Goal: Book appointment/travel/reservation

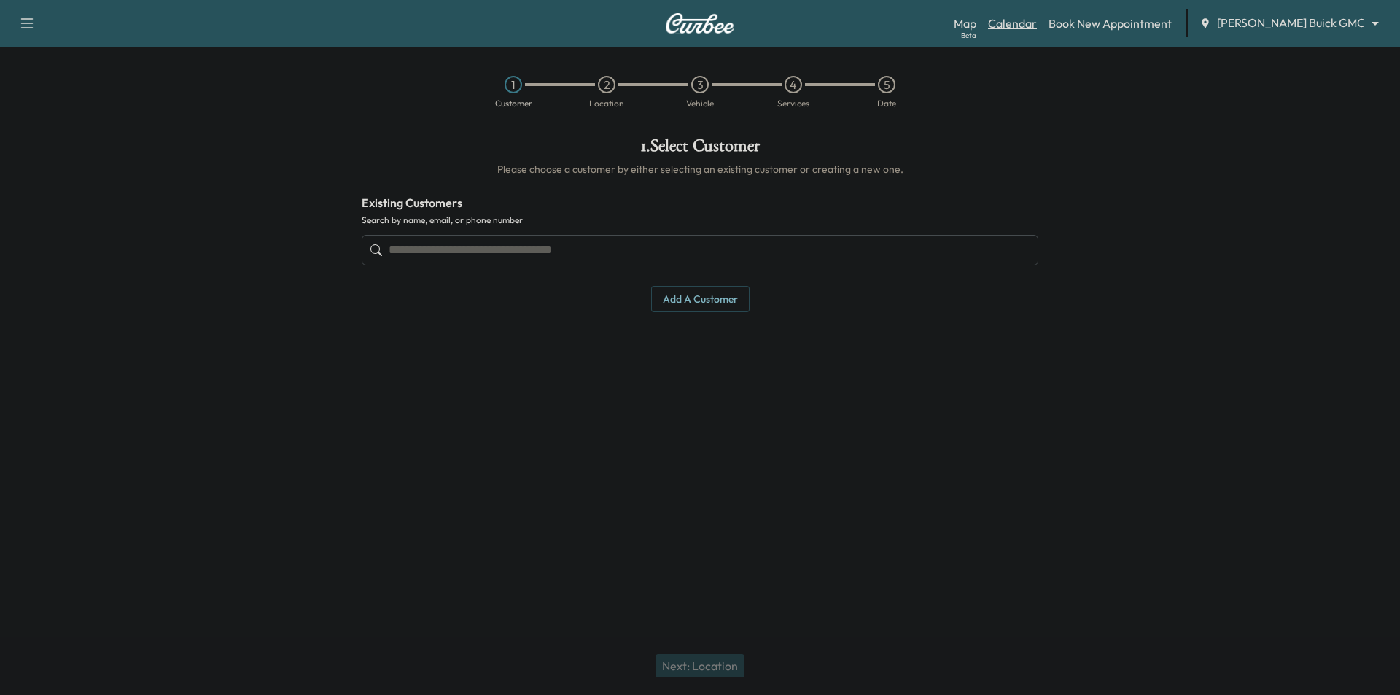
click at [1037, 22] on link "Calendar" at bounding box center [1012, 23] width 49 height 17
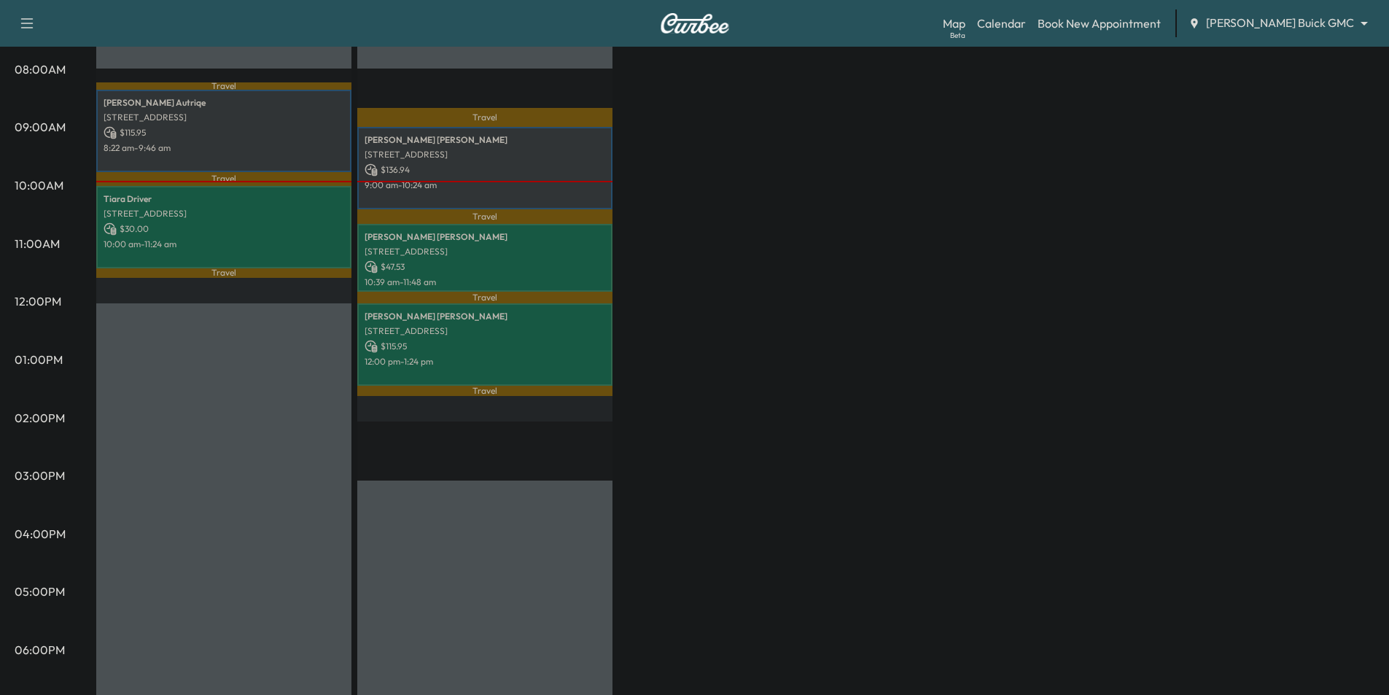
scroll to position [146, 0]
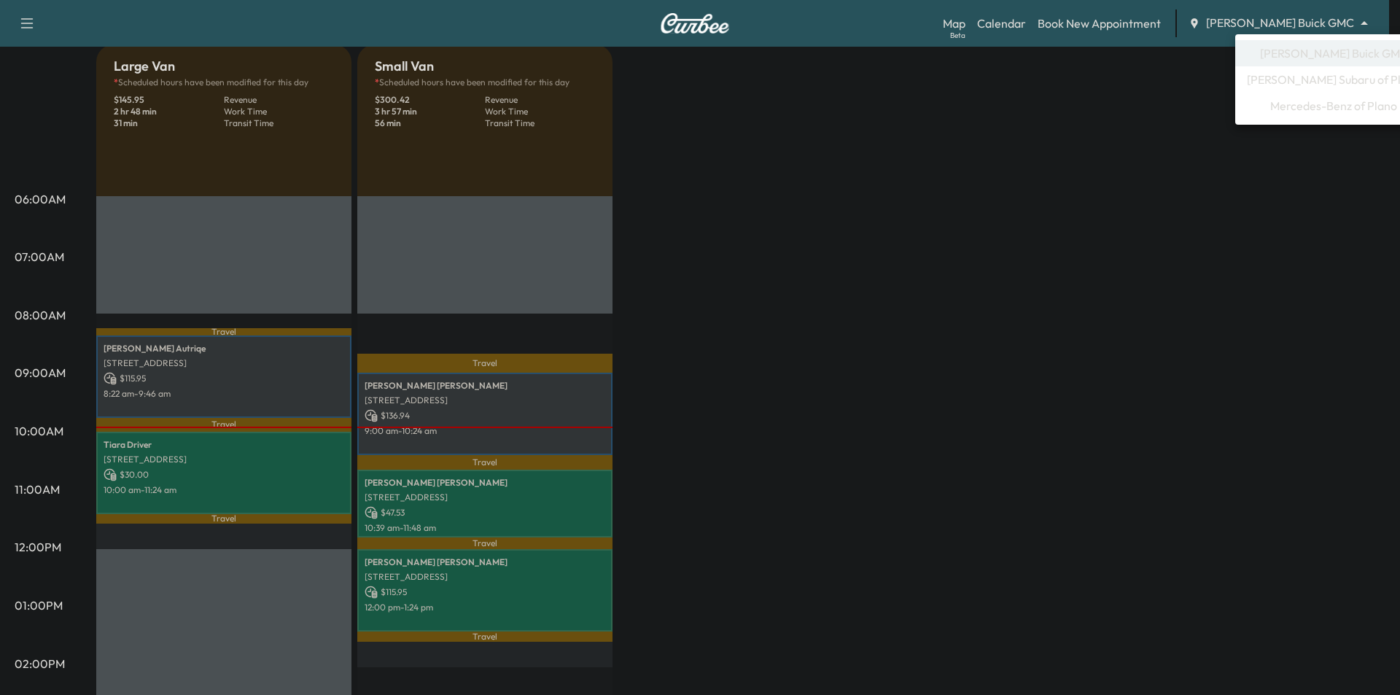
click at [1286, 20] on body "Support Log Out Map Beta Calendar Book New Appointment [PERSON_NAME] Buick GMC …" at bounding box center [700, 201] width 1400 height 695
click at [1286, 55] on span "[PERSON_NAME] Buick GMC" at bounding box center [1334, 52] width 148 height 17
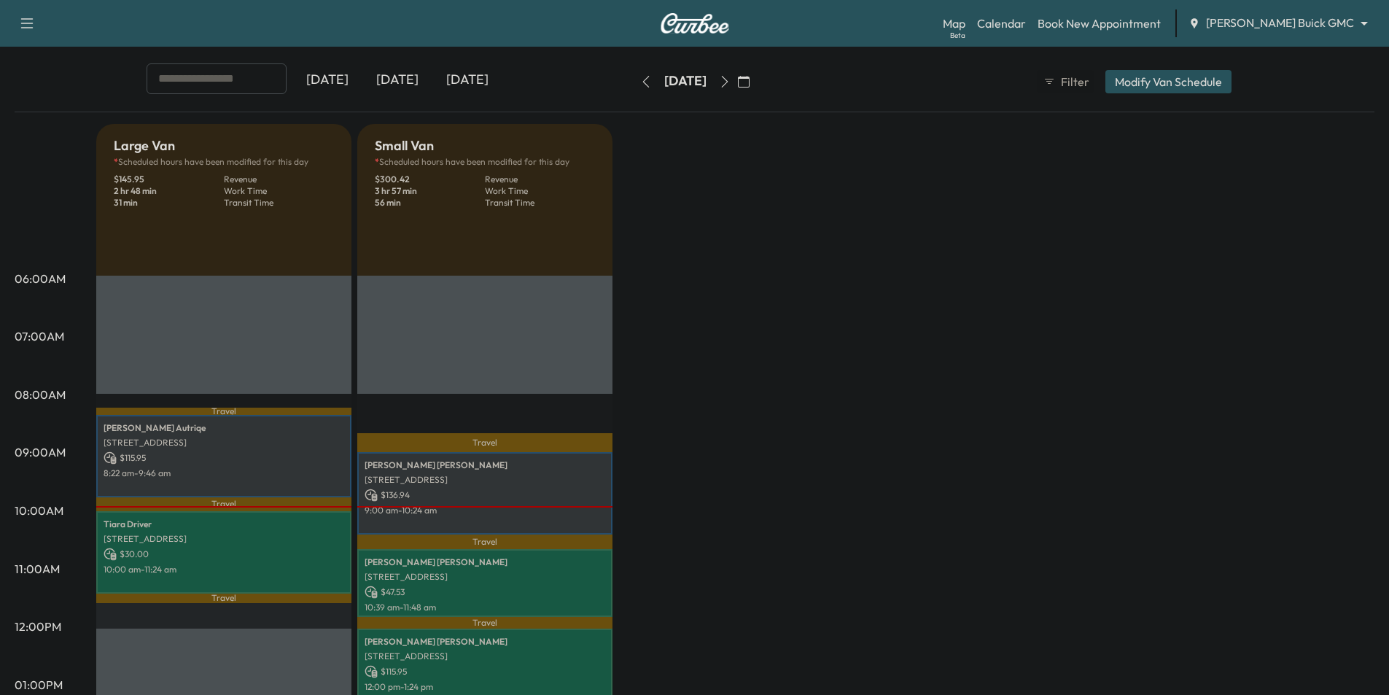
scroll to position [0, 0]
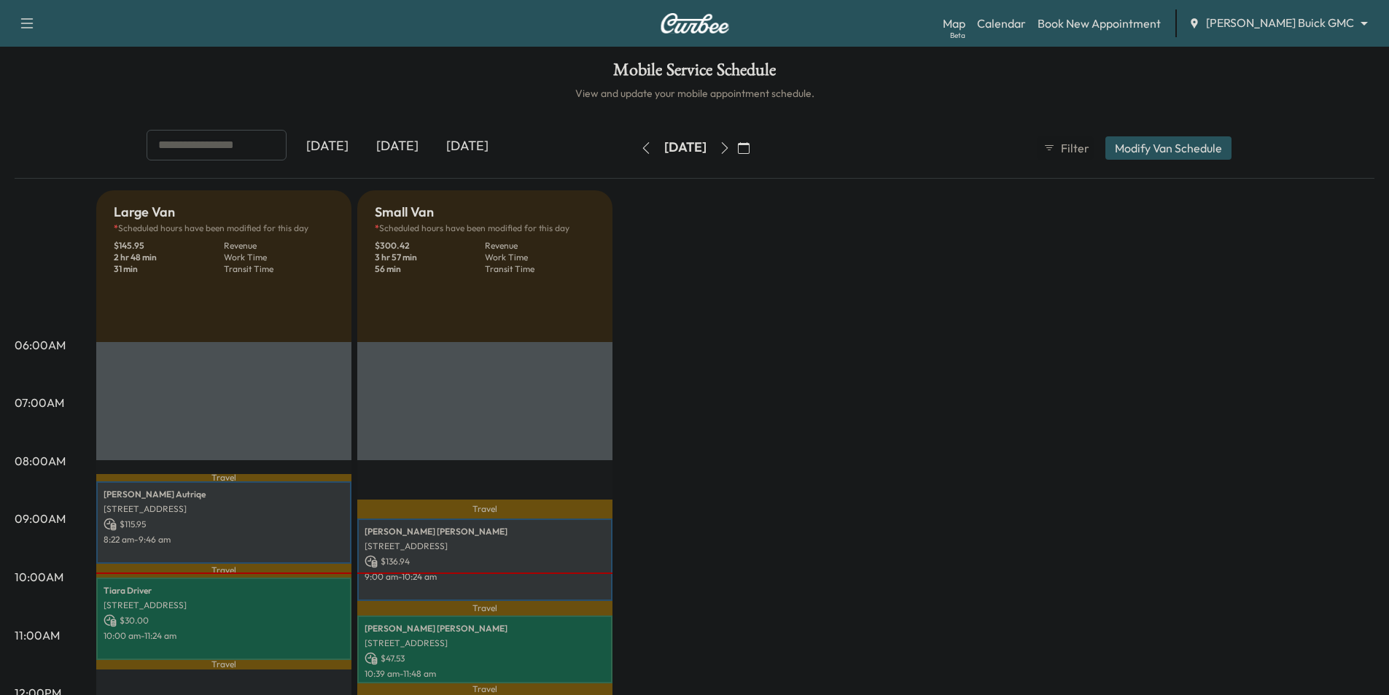
click at [730, 148] on icon "button" at bounding box center [725, 148] width 12 height 12
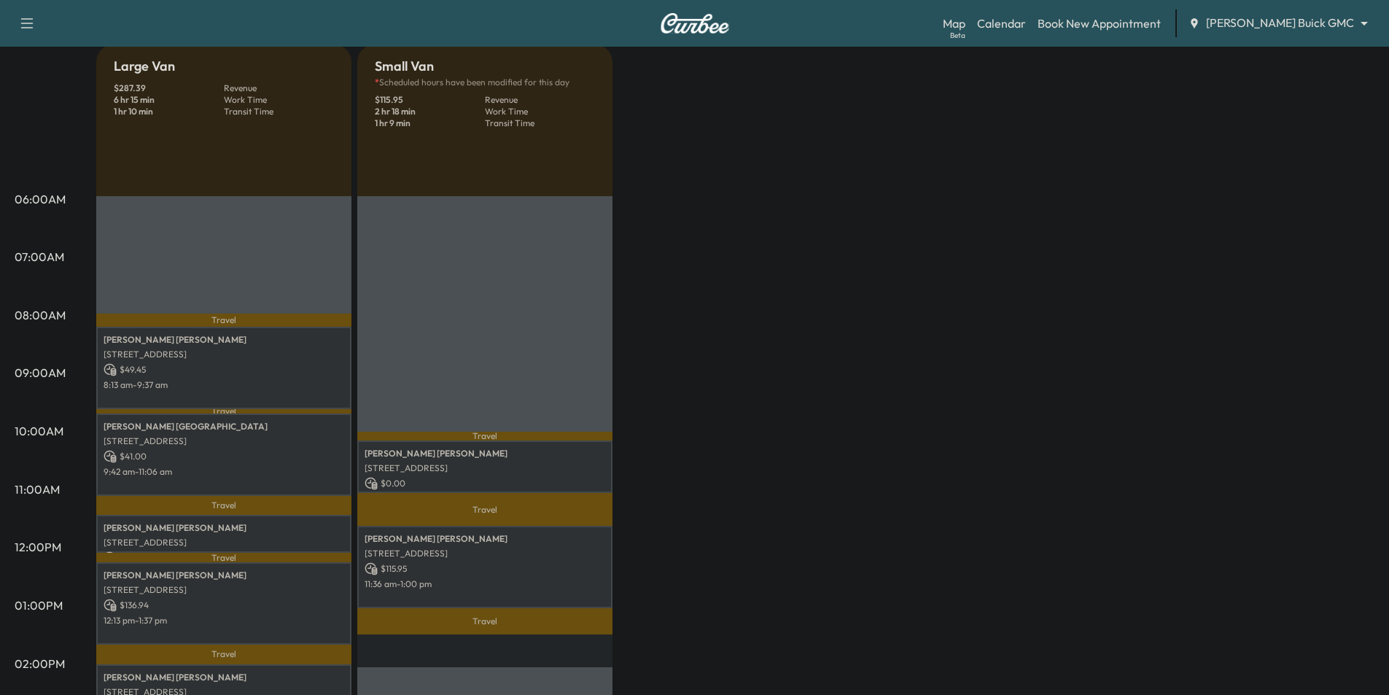
scroll to position [219, 0]
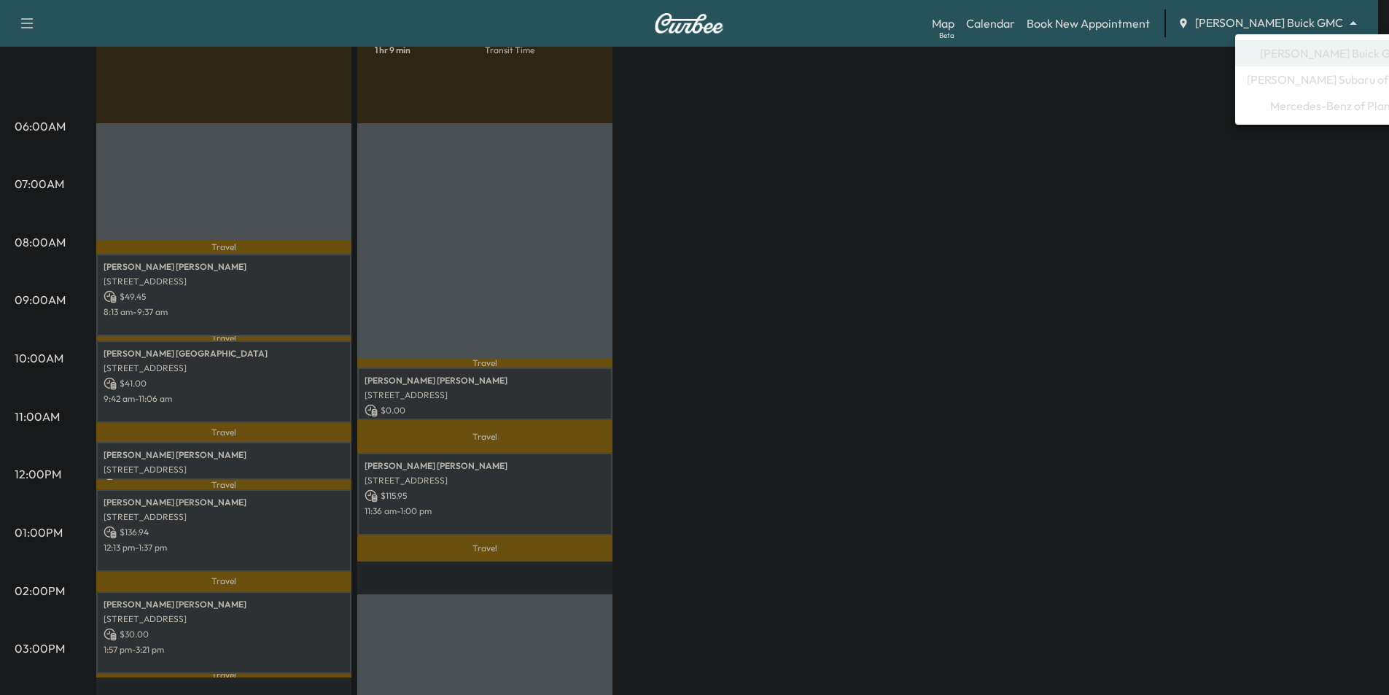
click at [1280, 20] on body "Support Log Out Map Beta Calendar Book New Appointment [PERSON_NAME] Buick GMC …" at bounding box center [694, 128] width 1389 height 695
click at [1290, 79] on span "[PERSON_NAME] Subaru of Plano" at bounding box center [1332, 79] width 173 height 17
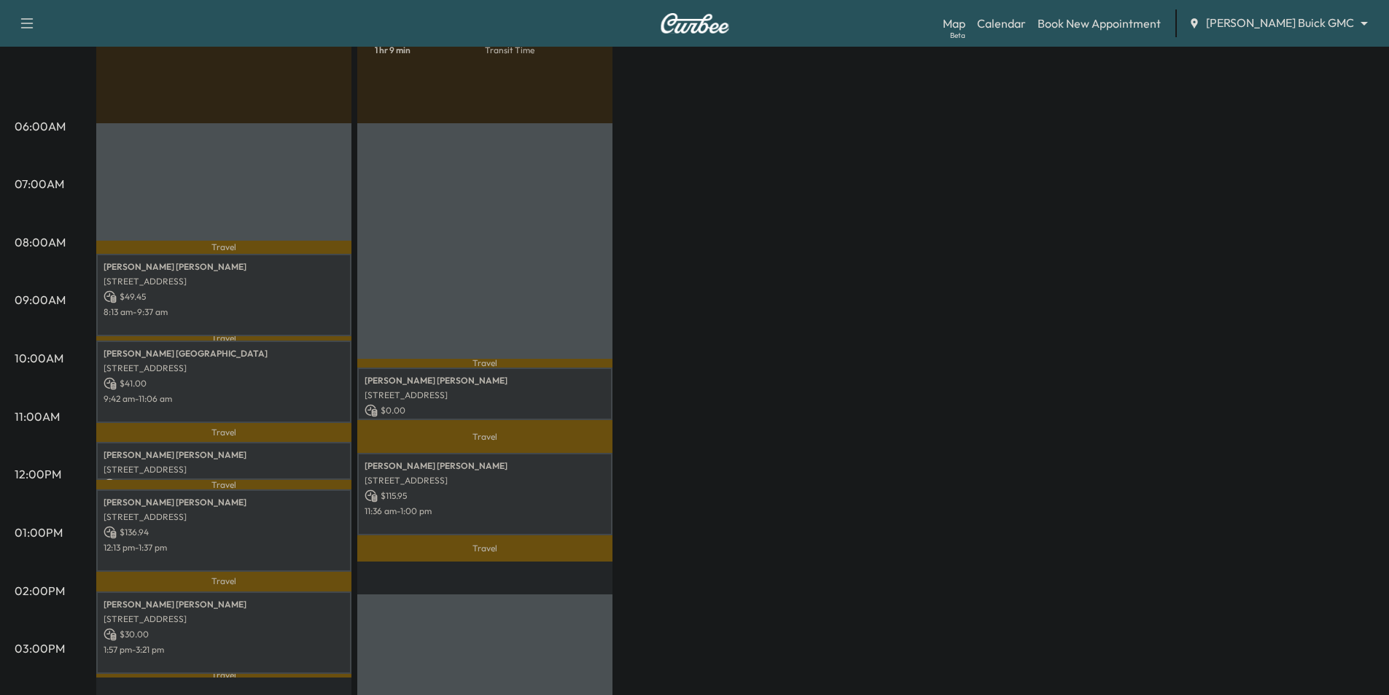
scroll to position [0, 0]
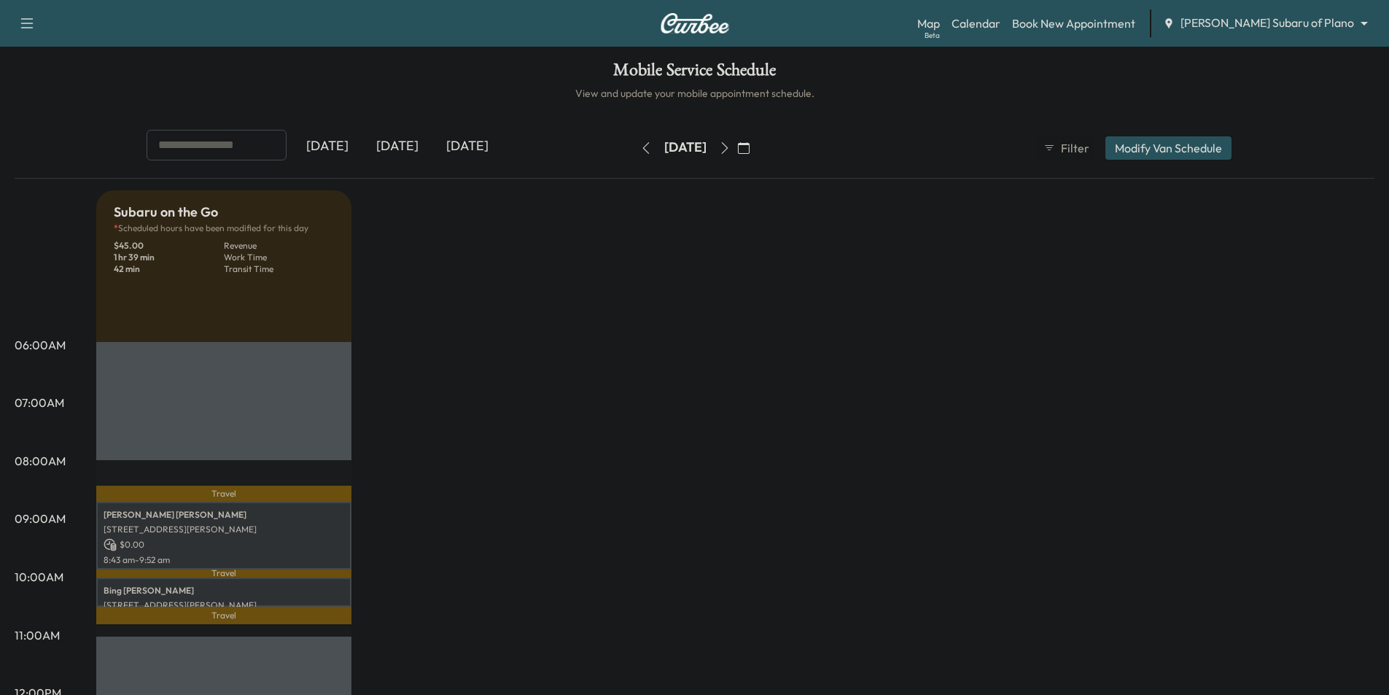
click at [640, 149] on icon "button" at bounding box center [646, 148] width 12 height 12
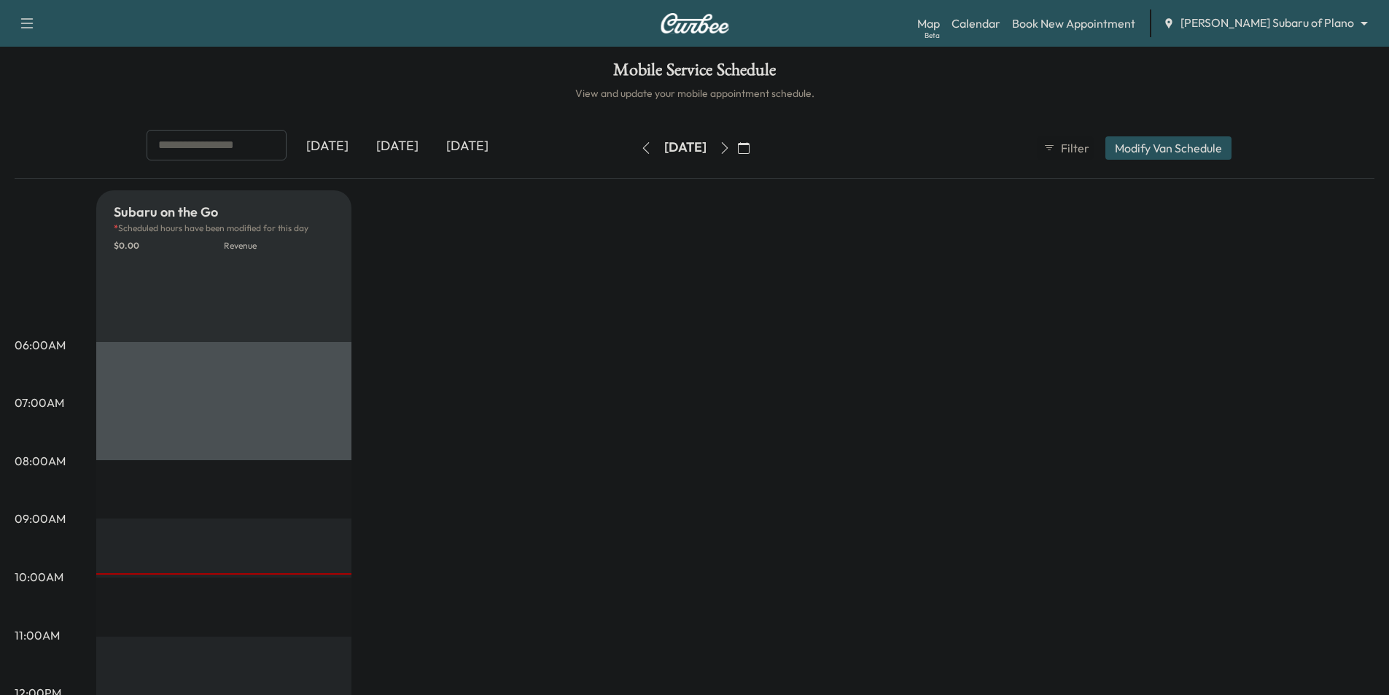
click at [730, 152] on icon "button" at bounding box center [725, 148] width 12 height 12
